Goal: Task Accomplishment & Management: Complete application form

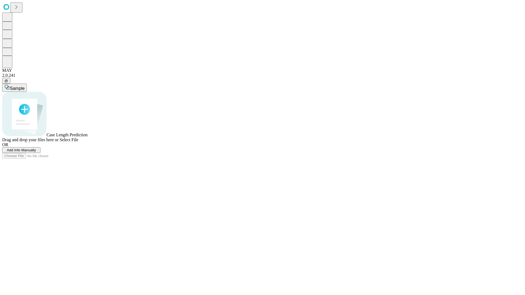
click at [36, 152] on span "Add Info Manually" at bounding box center [21, 150] width 29 height 4
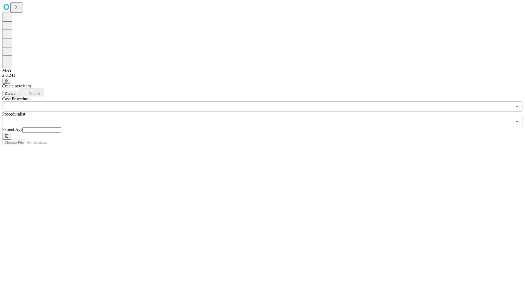
click at [61, 127] on input "text" at bounding box center [41, 129] width 39 height 5
type input "*"
click at [266, 117] on input "text" at bounding box center [257, 122] width 510 height 10
